Goal: Transaction & Acquisition: Purchase product/service

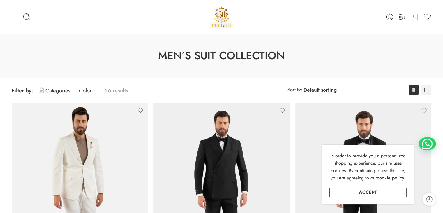
scroll to position [117, 0]
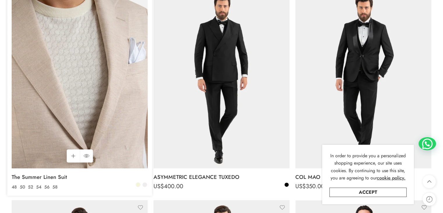
click at [117, 91] on img at bounding box center [80, 77] width 136 height 181
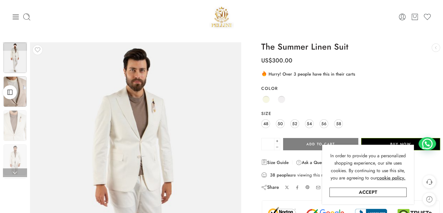
click at [15, 77] on img at bounding box center [14, 91] width 23 height 30
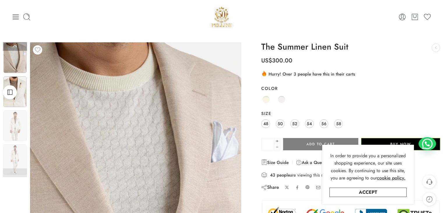
click at [17, 101] on img at bounding box center [14, 91] width 23 height 30
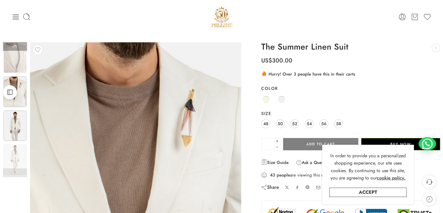
click at [18, 113] on img at bounding box center [14, 125] width 23 height 30
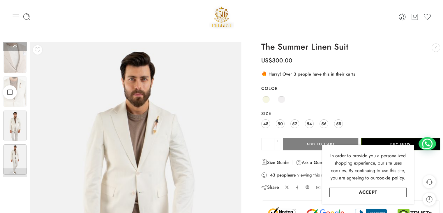
click at [13, 148] on img at bounding box center [14, 159] width 23 height 30
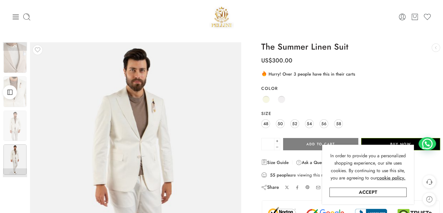
scroll to position [233, 0]
